Goal: Use online tool/utility: Utilize a website feature to perform a specific function

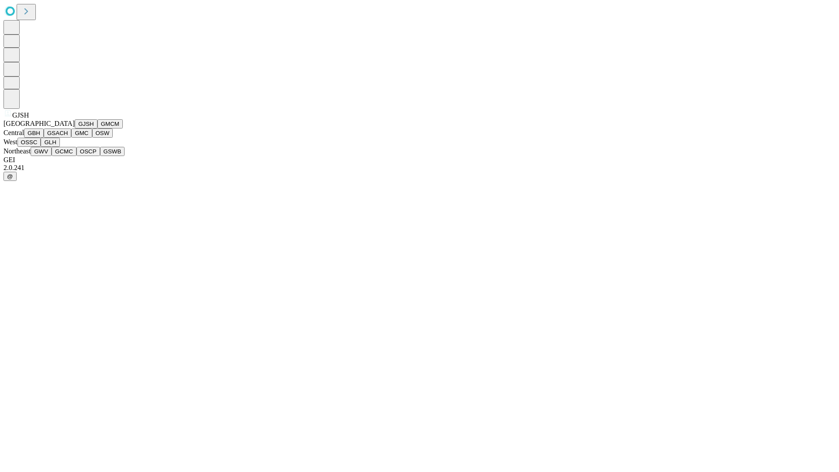
click at [75, 128] on button "GJSH" at bounding box center [86, 123] width 23 height 9
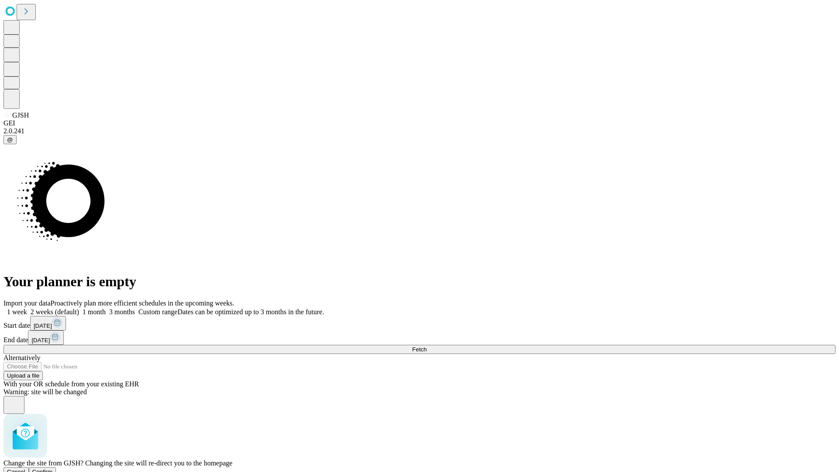
click at [53, 468] on span "Confirm" at bounding box center [42, 471] width 21 height 7
click at [79, 308] on label "2 weeks (default)" at bounding box center [53, 311] width 52 height 7
click at [426, 346] on span "Fetch" at bounding box center [419, 349] width 14 height 7
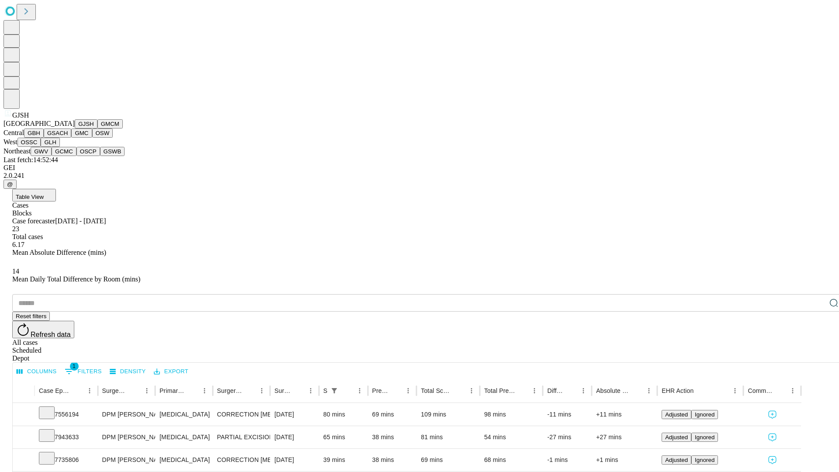
click at [97, 128] on button "GMCM" at bounding box center [109, 123] width 25 height 9
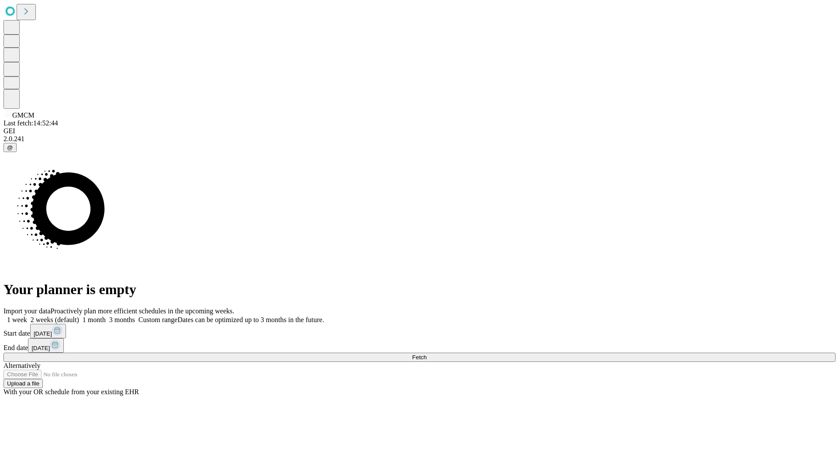
click at [79, 316] on label "2 weeks (default)" at bounding box center [53, 319] width 52 height 7
click at [426, 354] on span "Fetch" at bounding box center [419, 357] width 14 height 7
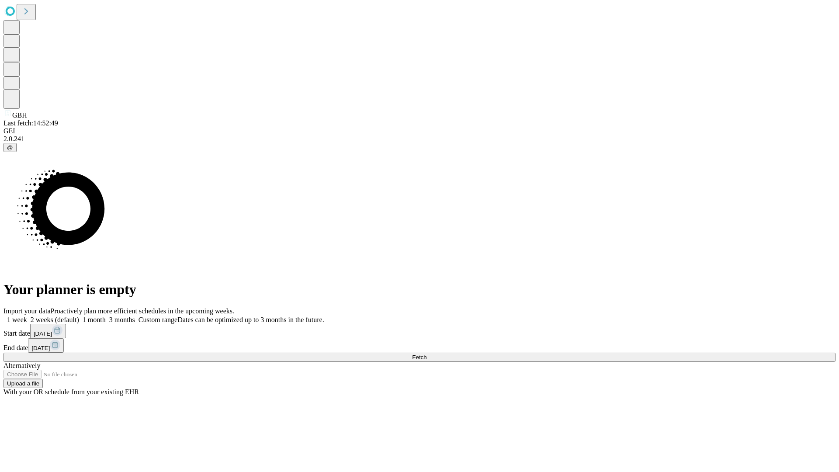
click at [426, 354] on span "Fetch" at bounding box center [419, 357] width 14 height 7
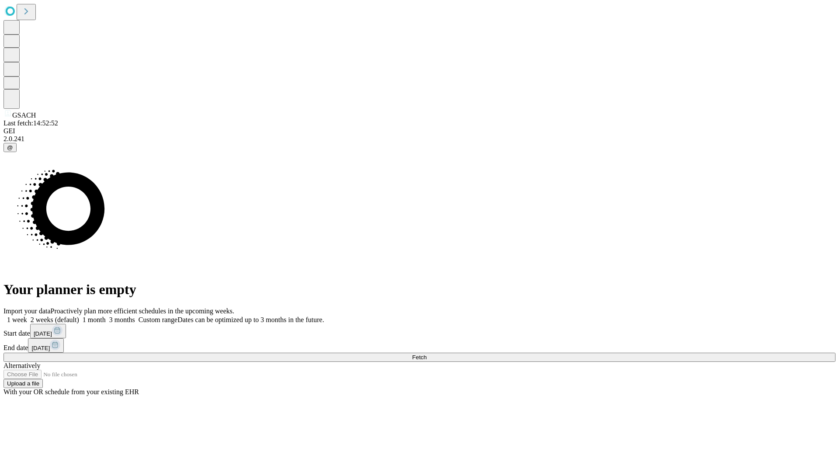
click at [79, 316] on label "2 weeks (default)" at bounding box center [53, 319] width 52 height 7
click at [426, 354] on span "Fetch" at bounding box center [419, 357] width 14 height 7
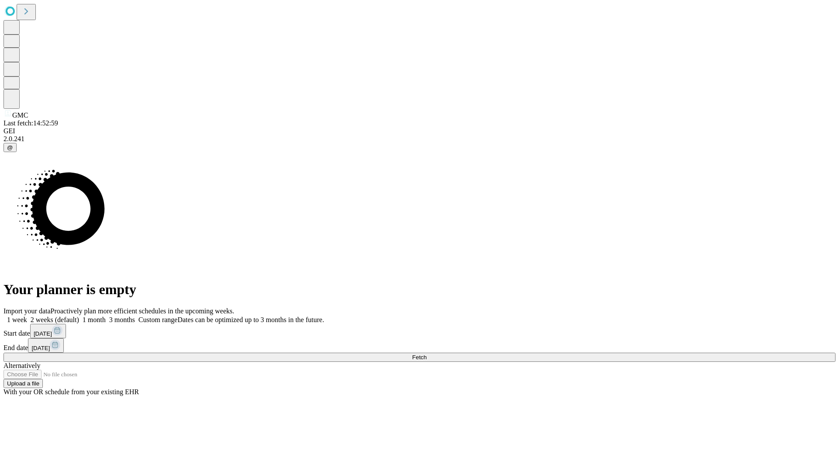
click at [79, 316] on label "2 weeks (default)" at bounding box center [53, 319] width 52 height 7
click at [426, 354] on span "Fetch" at bounding box center [419, 357] width 14 height 7
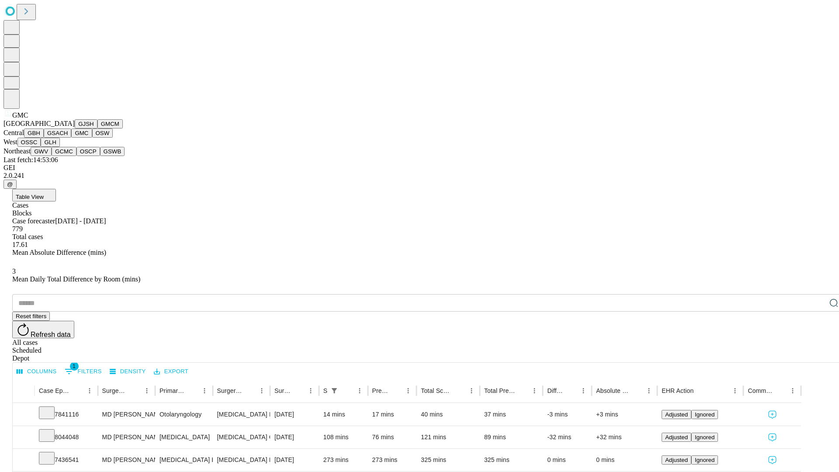
click at [92, 138] on button "OSW" at bounding box center [102, 132] width 21 height 9
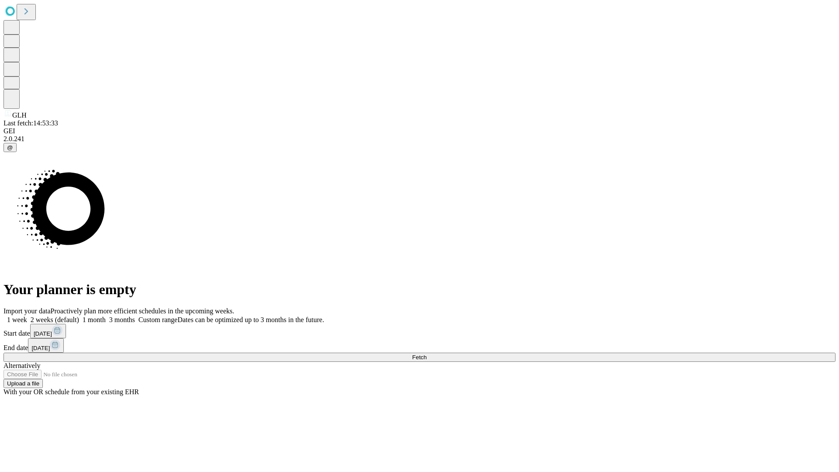
click at [79, 316] on label "2 weeks (default)" at bounding box center [53, 319] width 52 height 7
click at [426, 354] on span "Fetch" at bounding box center [419, 357] width 14 height 7
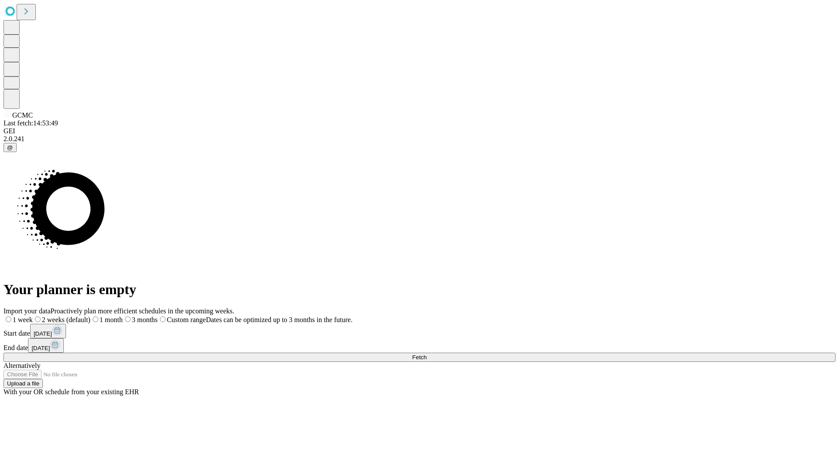
click at [90, 316] on label "2 weeks (default)" at bounding box center [62, 319] width 58 height 7
click at [426, 354] on span "Fetch" at bounding box center [419, 357] width 14 height 7
